Goal: Information Seeking & Learning: Learn about a topic

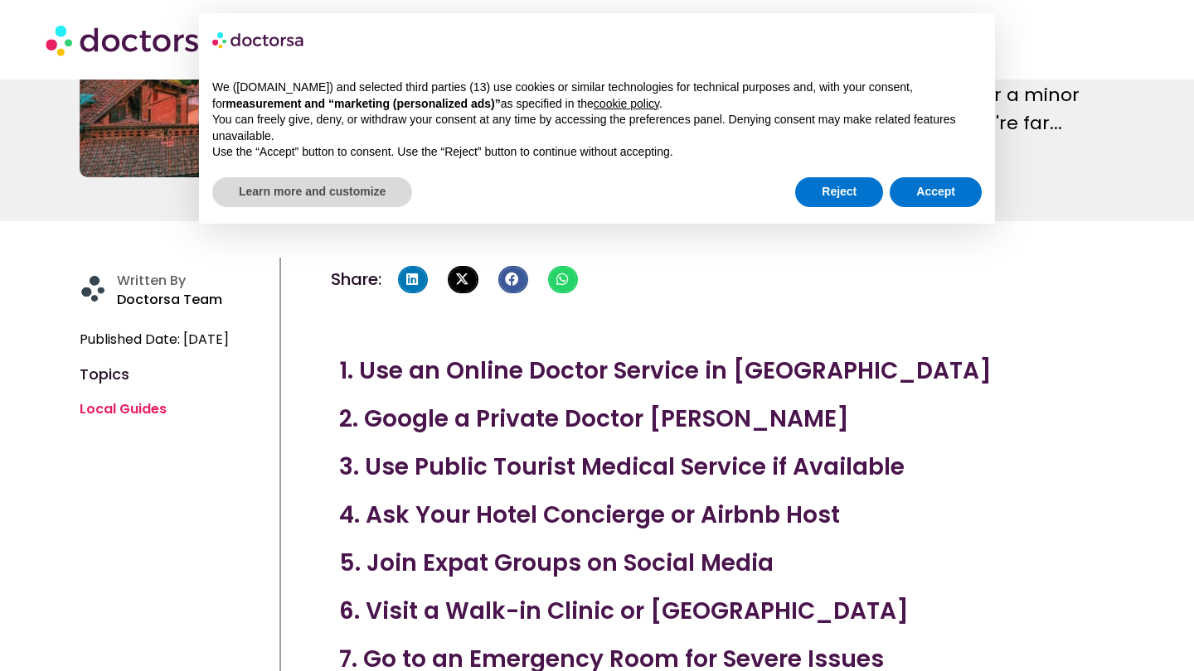
scroll to position [309, 0]
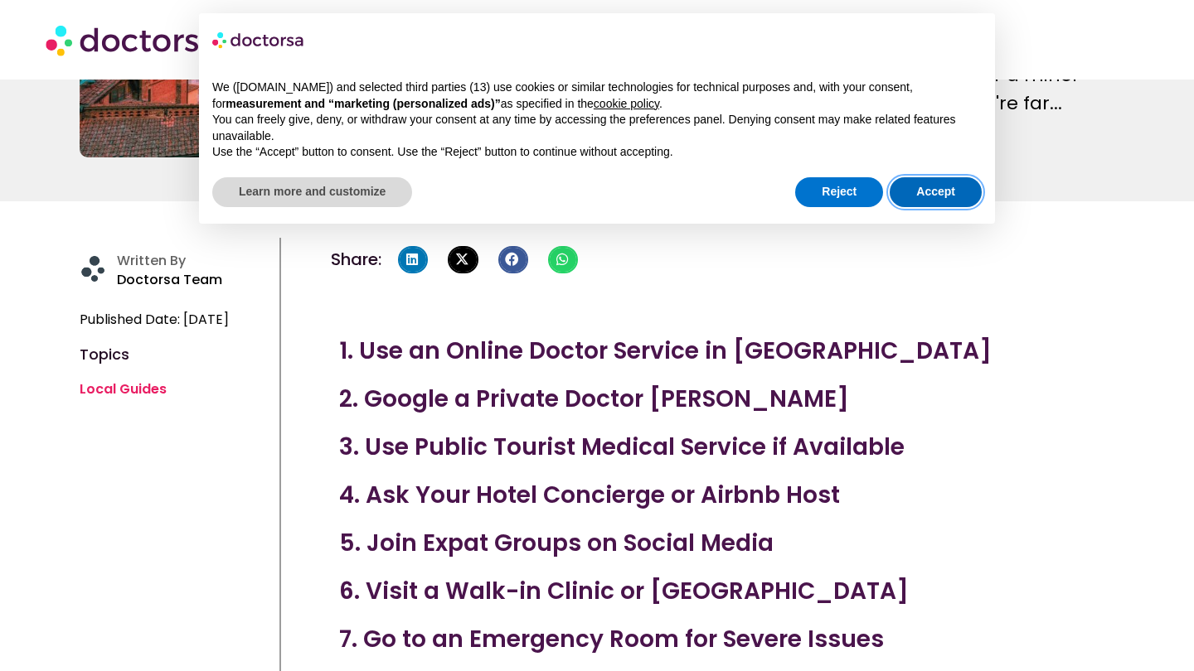
click at [928, 194] on button "Accept" at bounding box center [936, 192] width 92 height 30
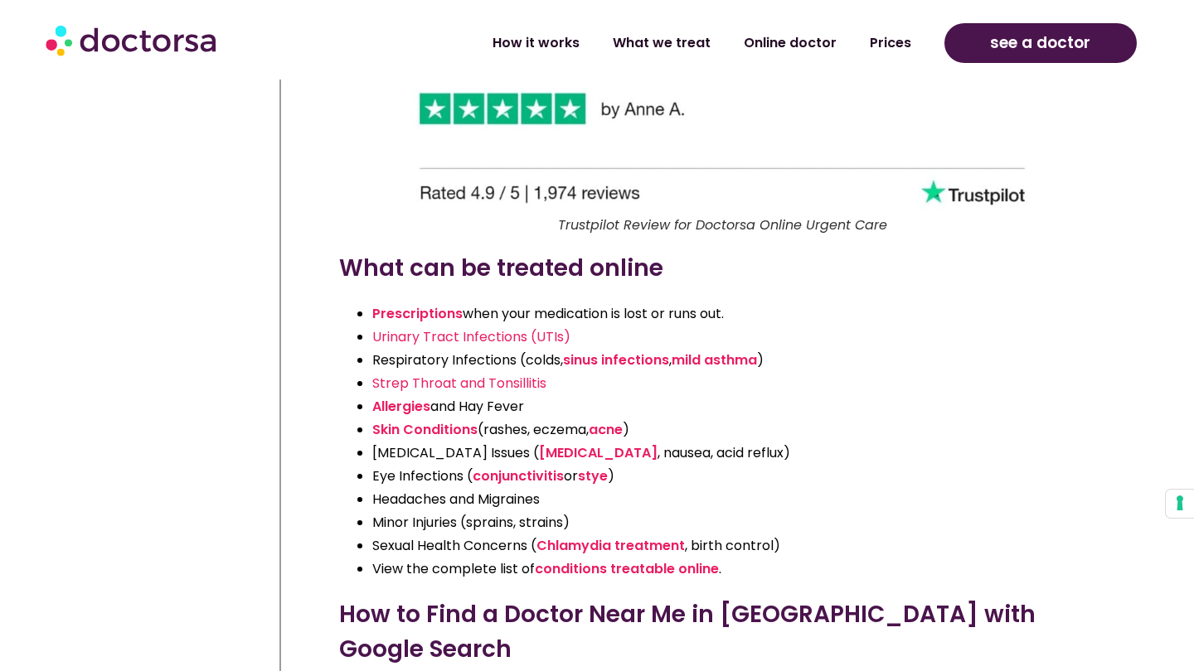
scroll to position [2949, 0]
click at [629, 559] on link "conditions treatable online" at bounding box center [627, 568] width 184 height 19
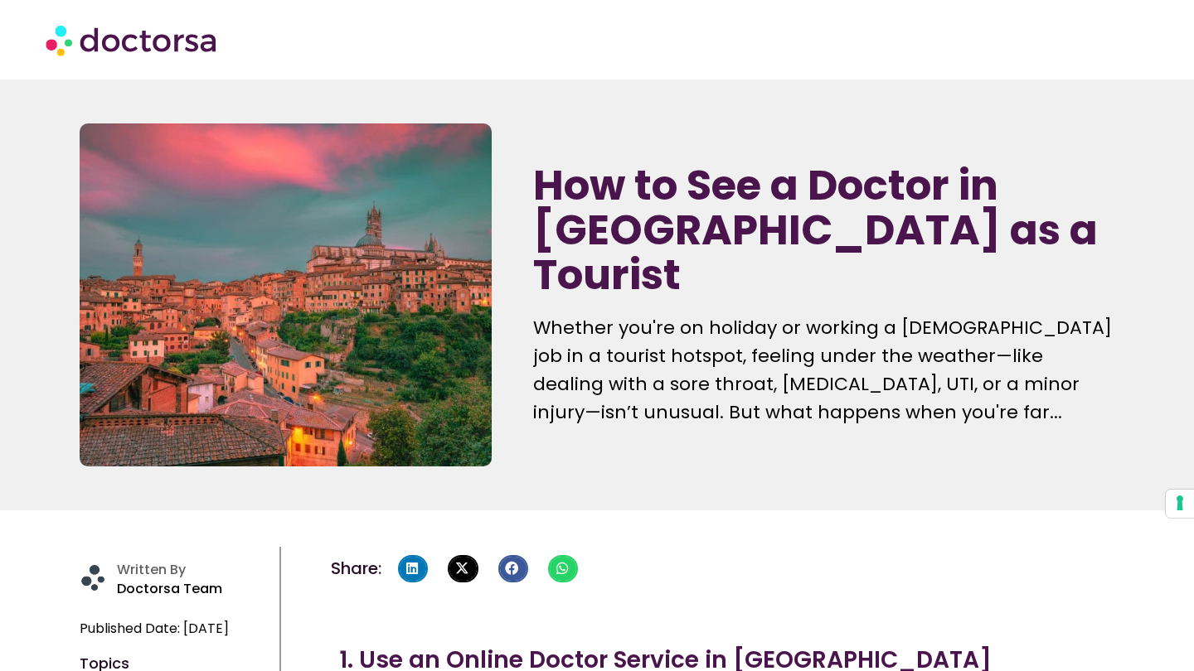
scroll to position [0, 0]
click at [136, 42] on img at bounding box center [133, 40] width 174 height 50
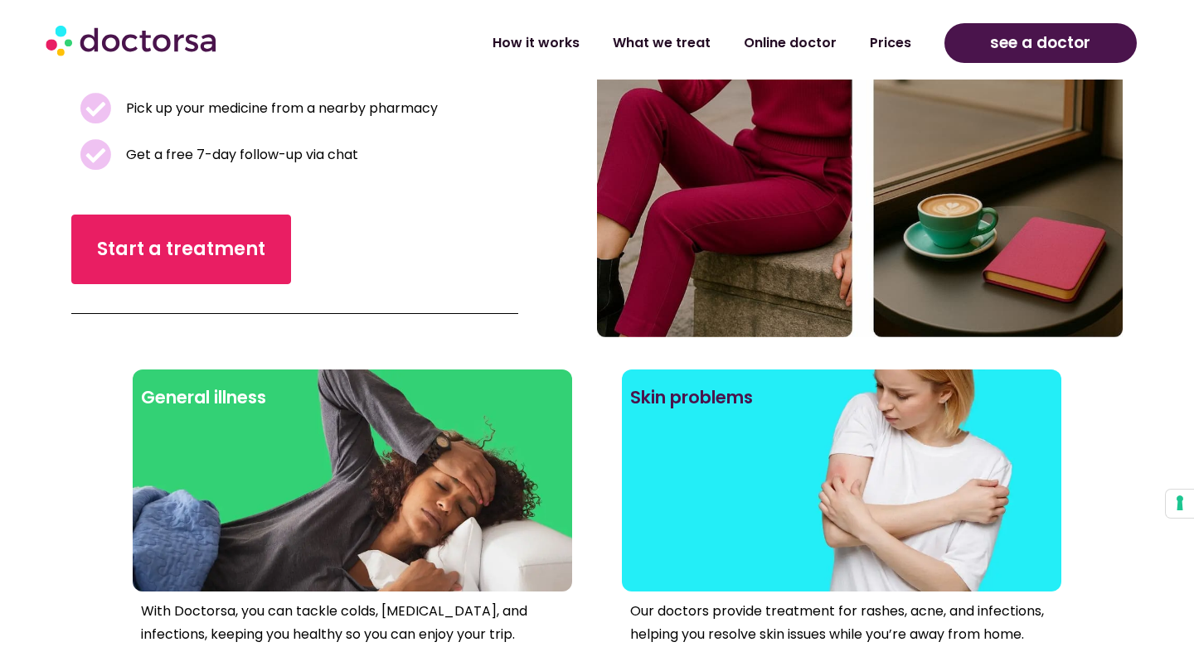
scroll to position [441, 0]
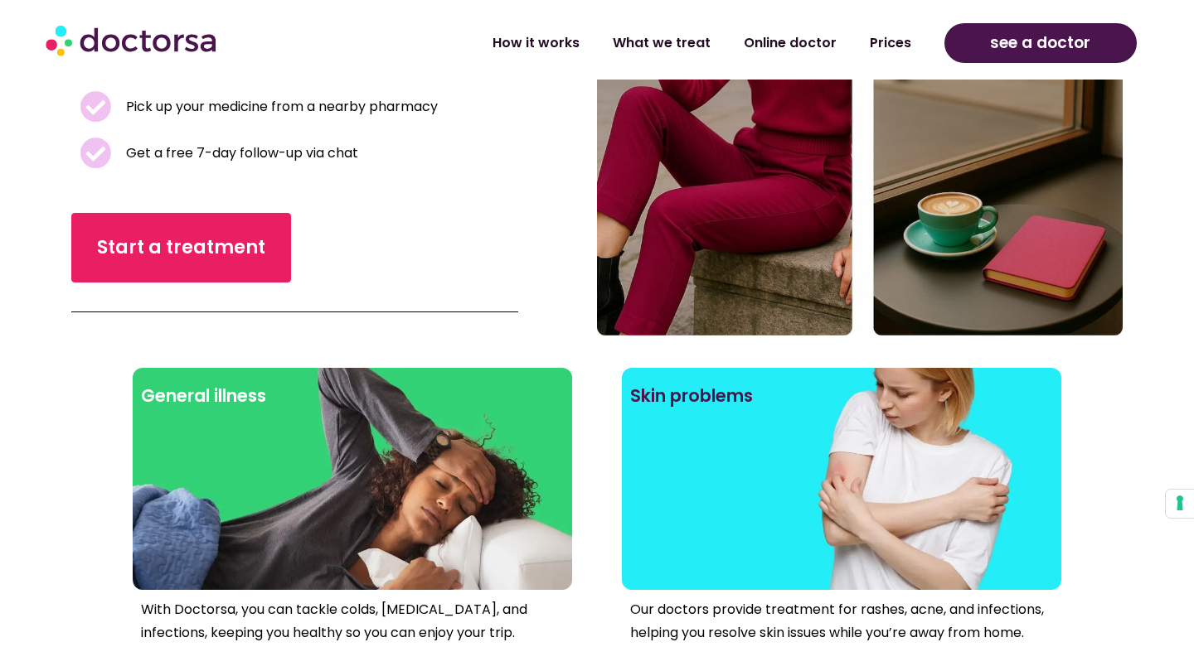
click at [819, 509] on div at bounding box center [841, 507] width 423 height 149
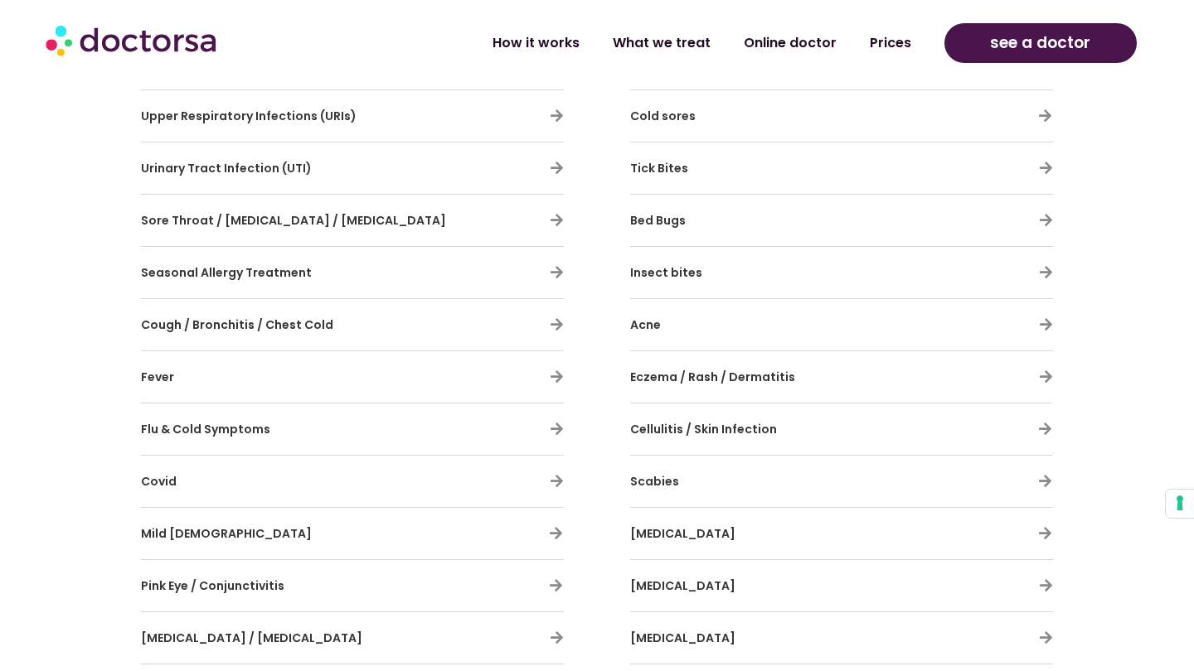
scroll to position [946, 0]
click at [701, 480] on h3 "Scabies" at bounding box center [792, 480] width 325 height 35
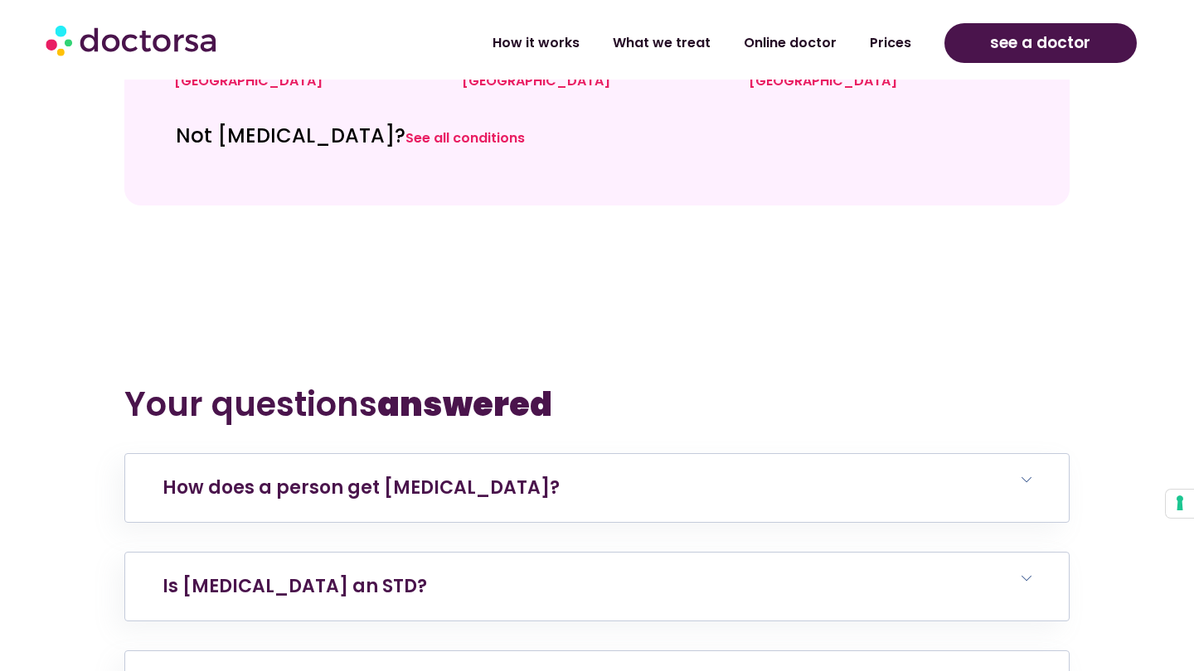
scroll to position [6931, 0]
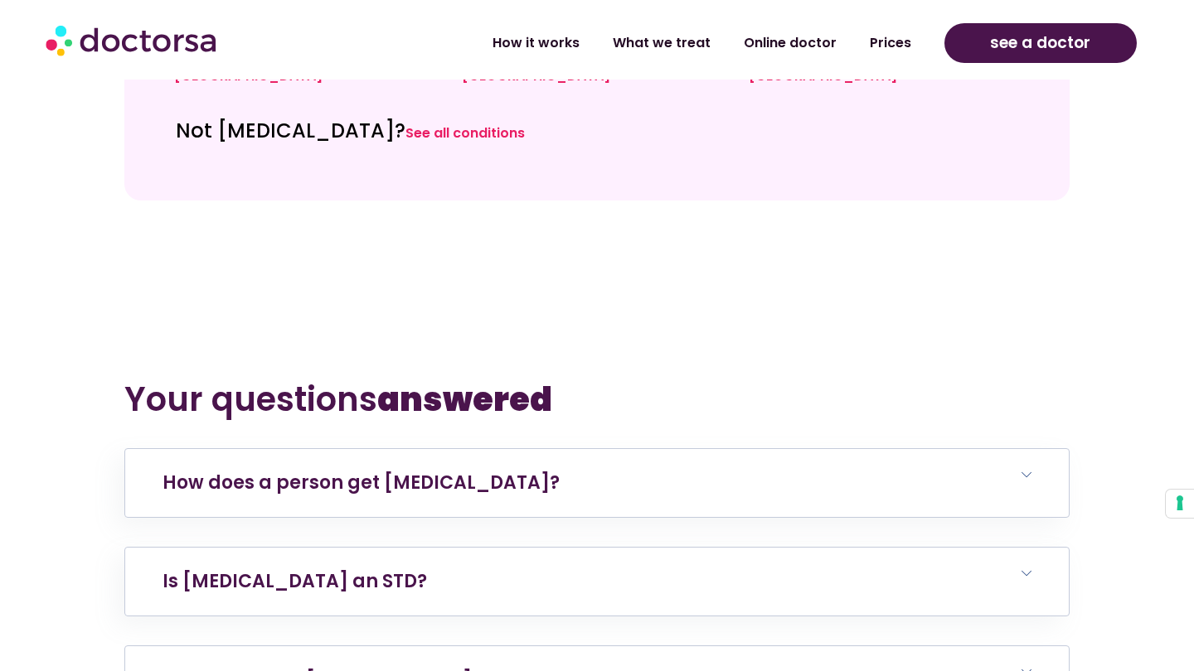
click at [318, 667] on link "How long does scabies take to go away?" at bounding box center [400, 680] width 476 height 26
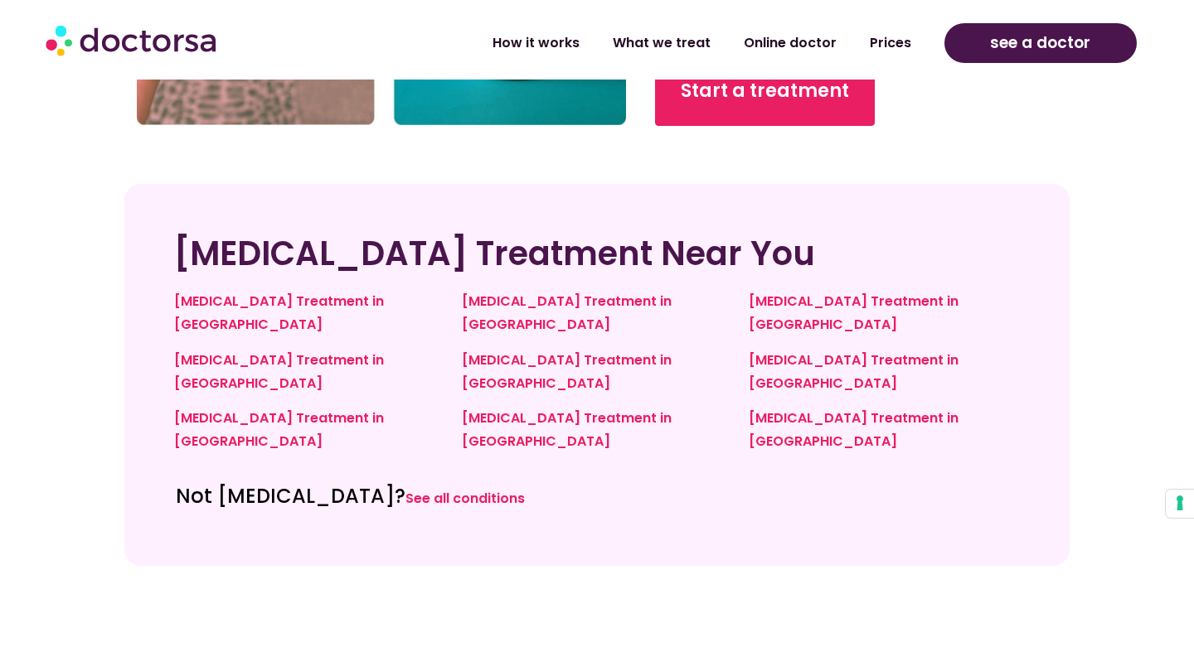
scroll to position [6562, 0]
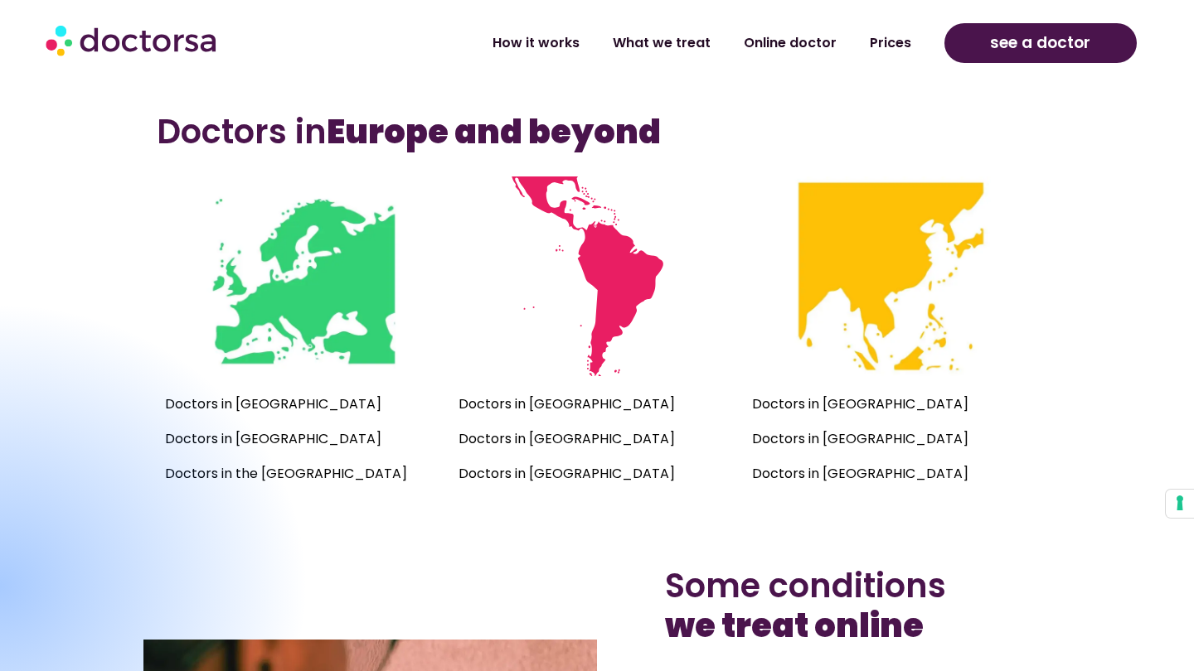
scroll to position [577, 0]
